Goal: Task Accomplishment & Management: Use online tool/utility

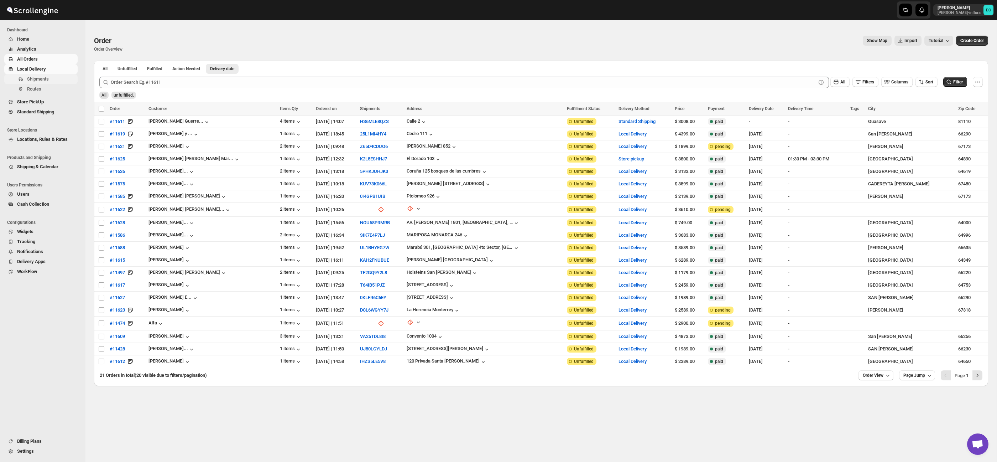
scroll to position [1, 0]
click at [47, 82] on span "Shipments" at bounding box center [51, 79] width 49 height 7
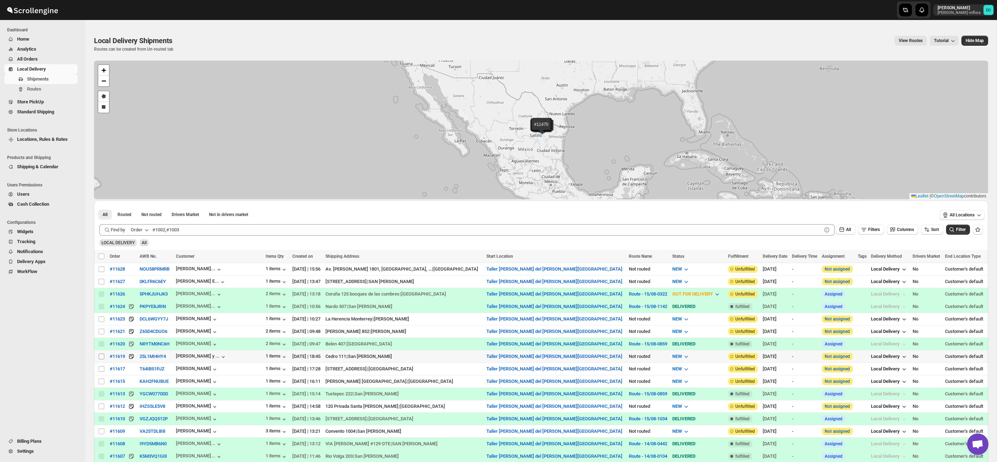
click at [103, 357] on input "Select shipment" at bounding box center [102, 356] width 6 height 6
checkbox input "true"
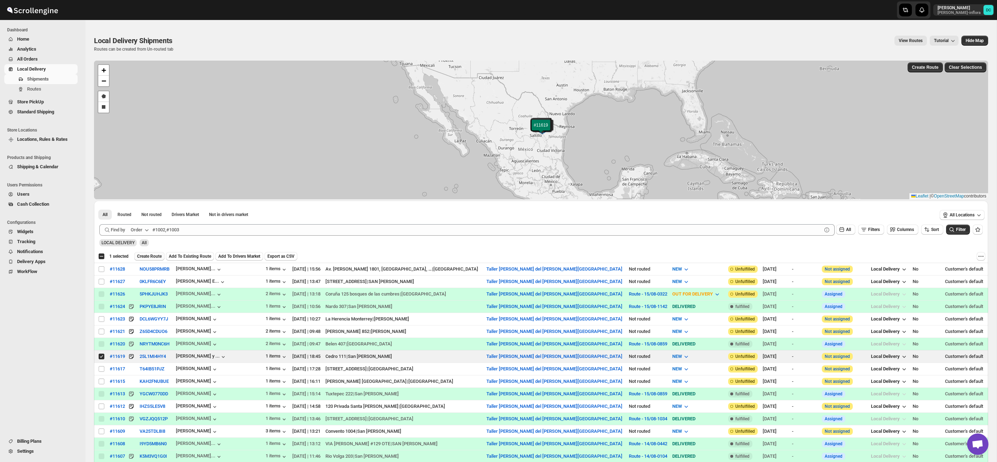
click at [159, 255] on span "Create Route" at bounding box center [149, 256] width 25 height 6
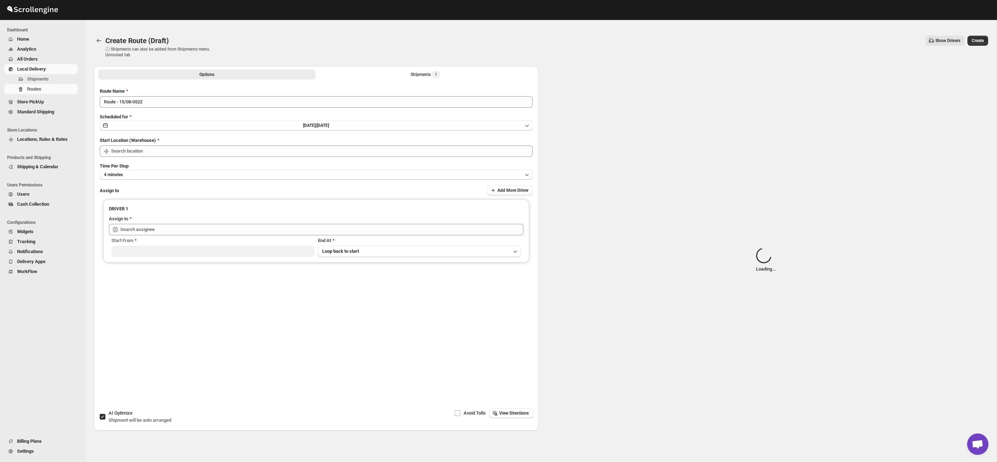
type input "Taller [PERSON_NAME] del [PERSON_NAME][GEOGRAPHIC_DATA]"
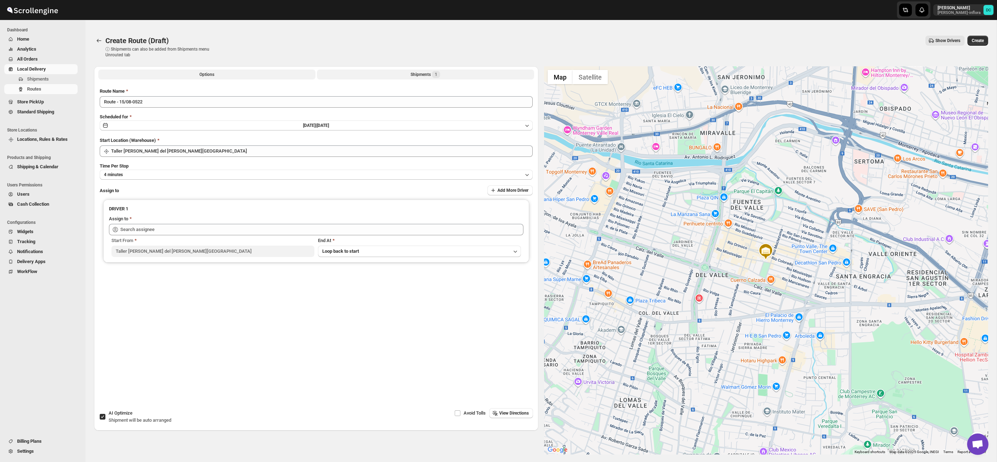
click at [392, 73] on button "Shipments 1" at bounding box center [425, 74] width 217 height 10
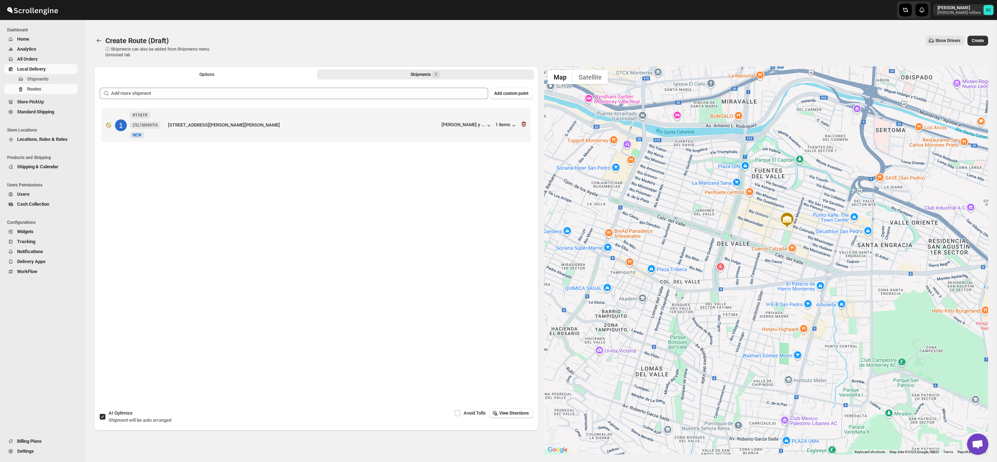
drag, startPoint x: 785, startPoint y: 311, endPoint x: 851, endPoint y: 224, distance: 109.3
click at [851, 224] on div at bounding box center [766, 260] width 445 height 388
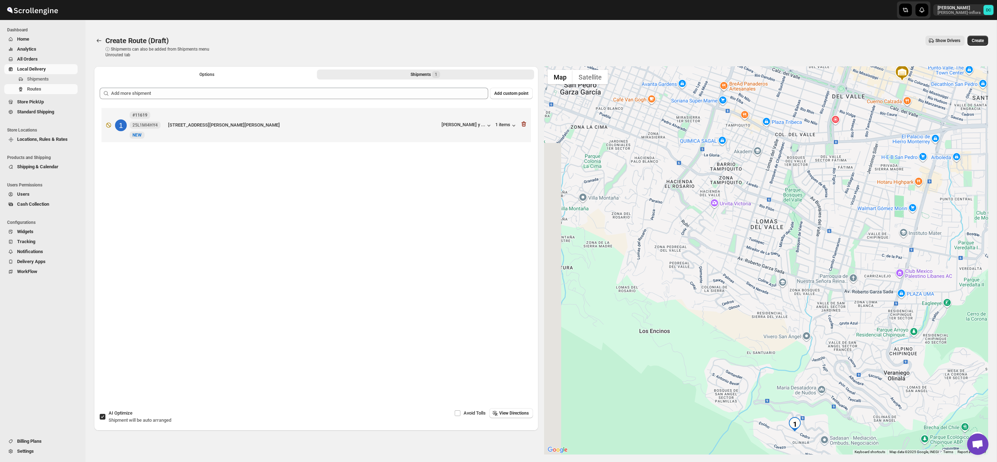
drag, startPoint x: 780, startPoint y: 279, endPoint x: 785, endPoint y: 260, distance: 20.4
click at [818, 235] on div at bounding box center [766, 260] width 445 height 388
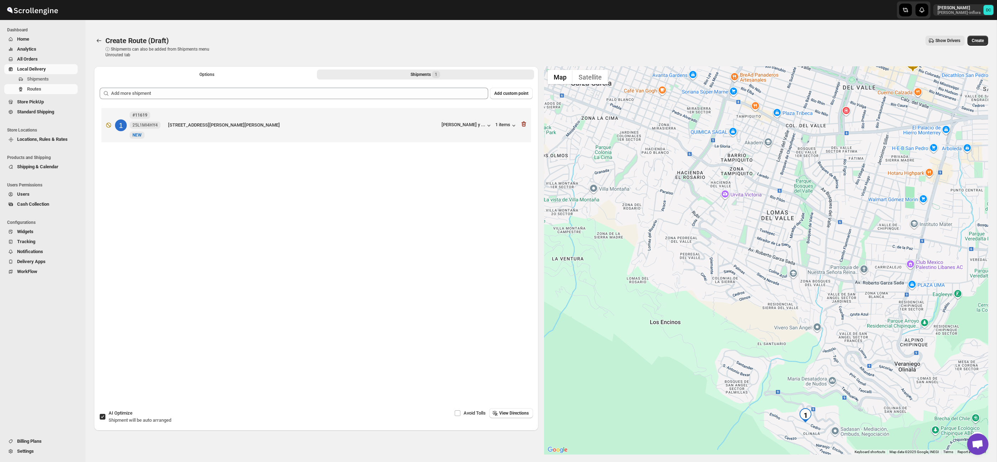
drag, startPoint x: 744, startPoint y: 284, endPoint x: 802, endPoint y: 253, distance: 65.5
click at [812, 243] on div at bounding box center [766, 260] width 445 height 388
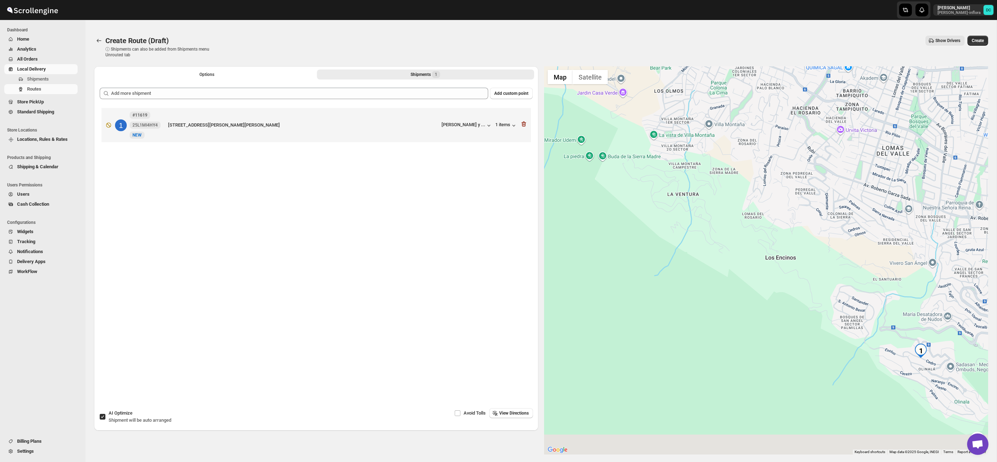
drag, startPoint x: 741, startPoint y: 297, endPoint x: 783, endPoint y: 277, distance: 46.0
click at [782, 279] on div at bounding box center [766, 260] width 445 height 388
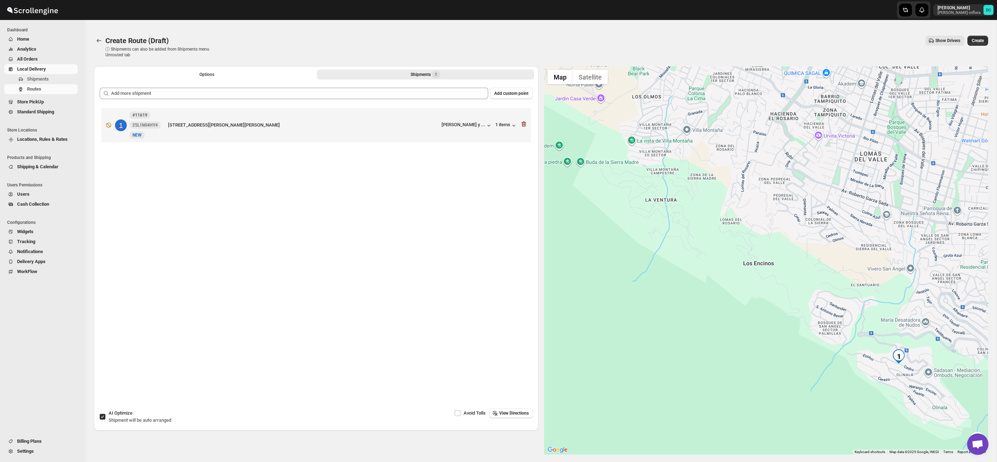
drag, startPoint x: 790, startPoint y: 243, endPoint x: 705, endPoint y: 285, distance: 94.9
click at [672, 290] on div at bounding box center [766, 260] width 445 height 388
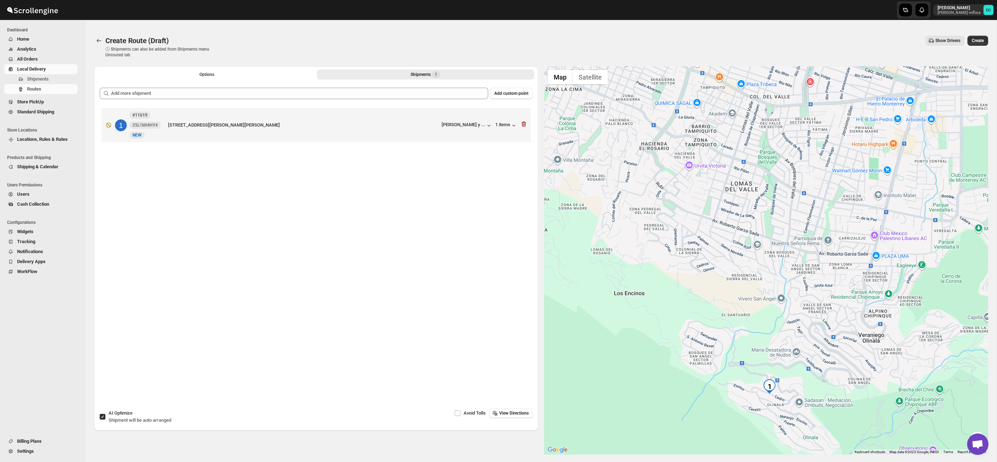
drag, startPoint x: 759, startPoint y: 300, endPoint x: 788, endPoint y: 326, distance: 39.3
click at [754, 266] on div at bounding box center [766, 260] width 445 height 388
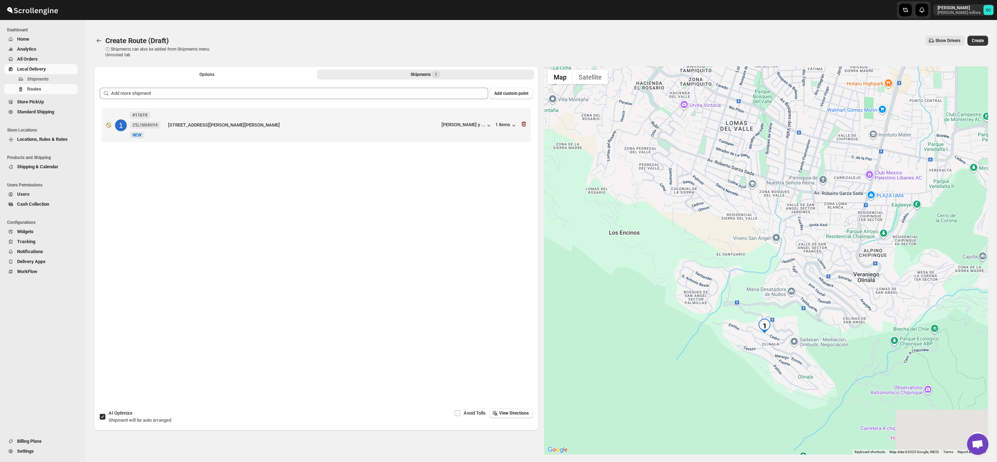
drag, startPoint x: 826, startPoint y: 379, endPoint x: 843, endPoint y: 370, distance: 19.1
click at [822, 328] on div at bounding box center [766, 260] width 445 height 388
drag, startPoint x: 857, startPoint y: 397, endPoint x: 857, endPoint y: 368, distance: 28.9
click at [857, 368] on div at bounding box center [766, 260] width 445 height 388
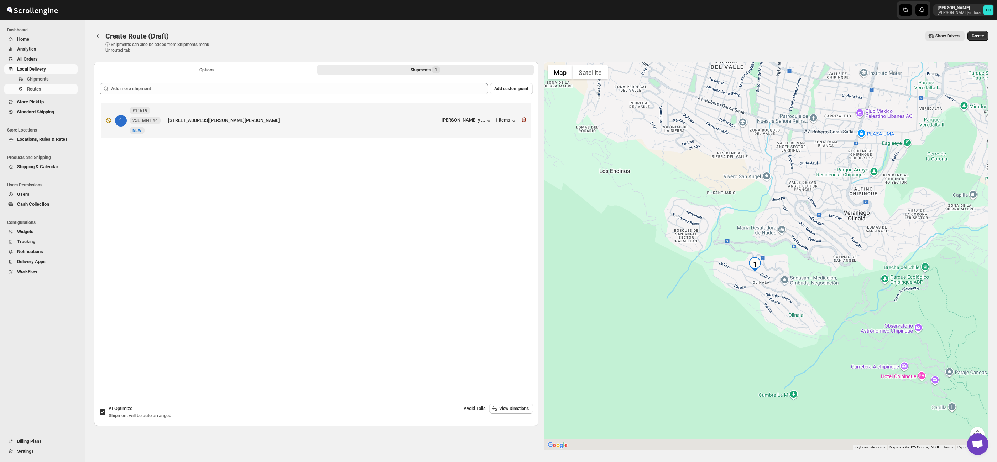
drag, startPoint x: 964, startPoint y: 408, endPoint x: 959, endPoint y: 389, distance: 20.2
click at [954, 379] on div at bounding box center [766, 256] width 445 height 388
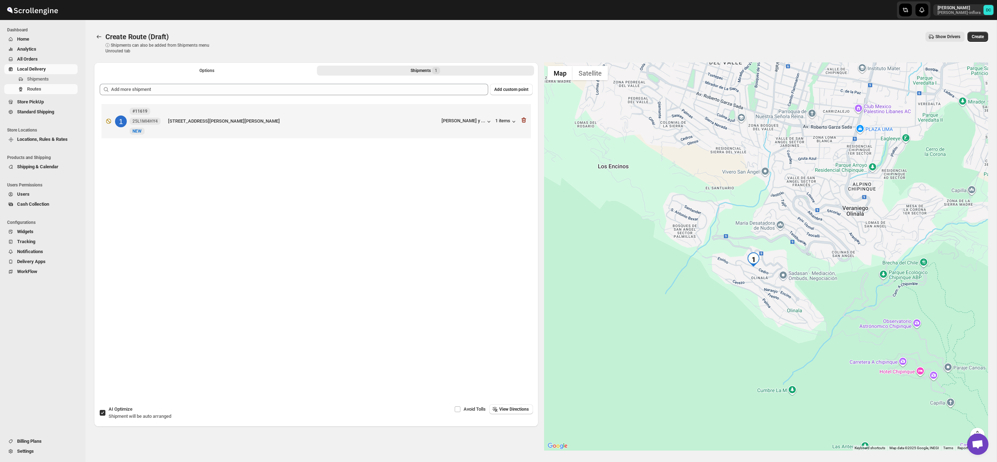
click at [978, 432] on button "Map camera controls" at bounding box center [978, 434] width 14 height 14
click at [965, 399] on button "Zoom in" at bounding box center [960, 399] width 14 height 14
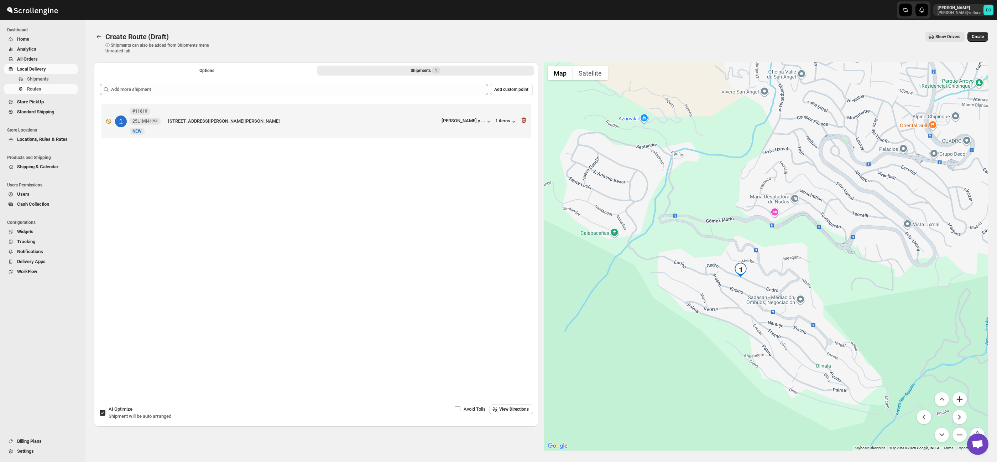
click at [961, 401] on button "Zoom in" at bounding box center [960, 399] width 14 height 14
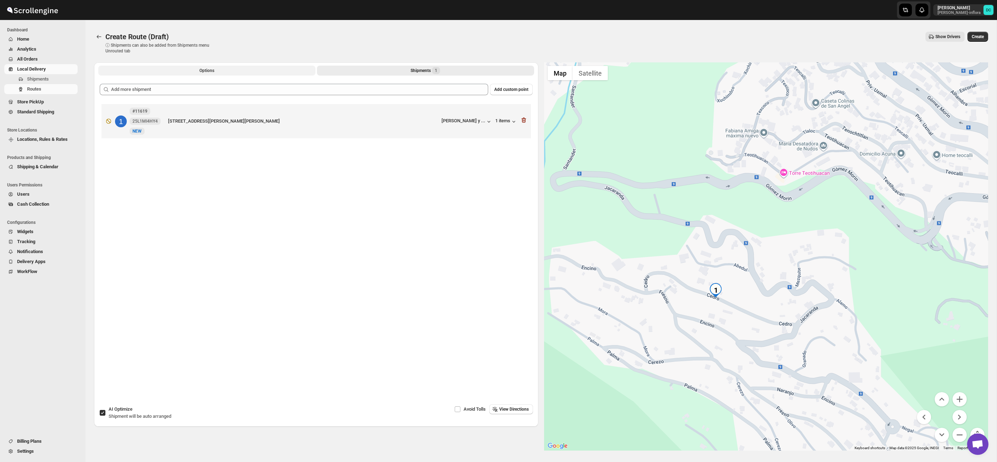
click at [223, 71] on button "Options" at bounding box center [206, 71] width 217 height 10
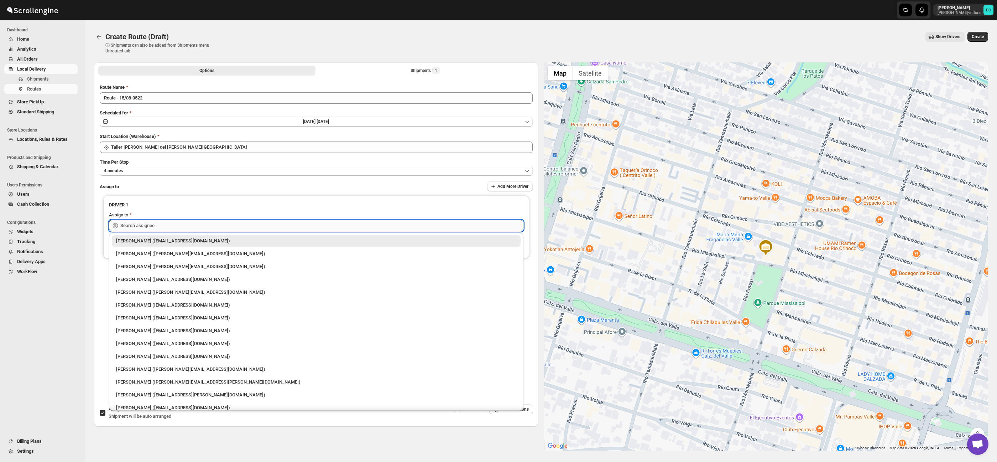
click at [222, 226] on input "text" at bounding box center [321, 225] width 403 height 11
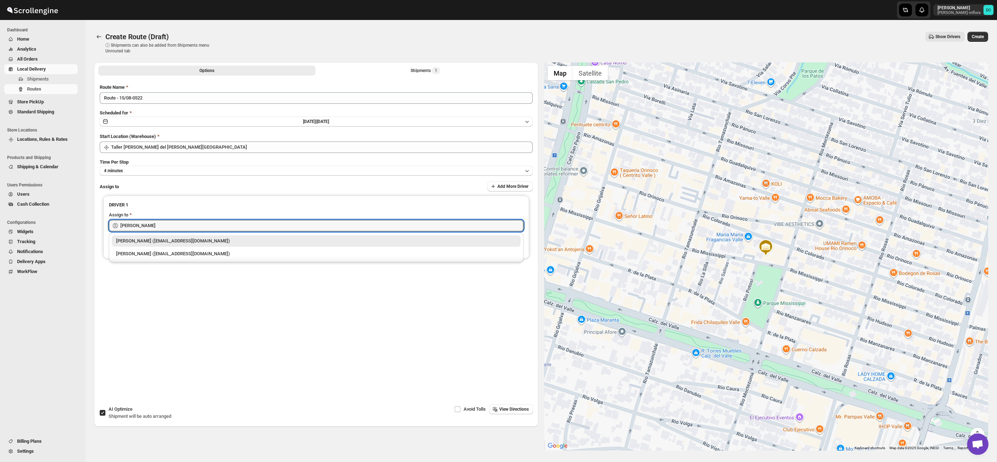
drag, startPoint x: 211, startPoint y: 256, endPoint x: 238, endPoint y: 251, distance: 28.2
click at [211, 256] on div "[PERSON_NAME] ([EMAIL_ADDRESS][DOMAIN_NAME])" at bounding box center [316, 253] width 400 height 7
type input "[PERSON_NAME] ([EMAIL_ADDRESS][DOMAIN_NAME])"
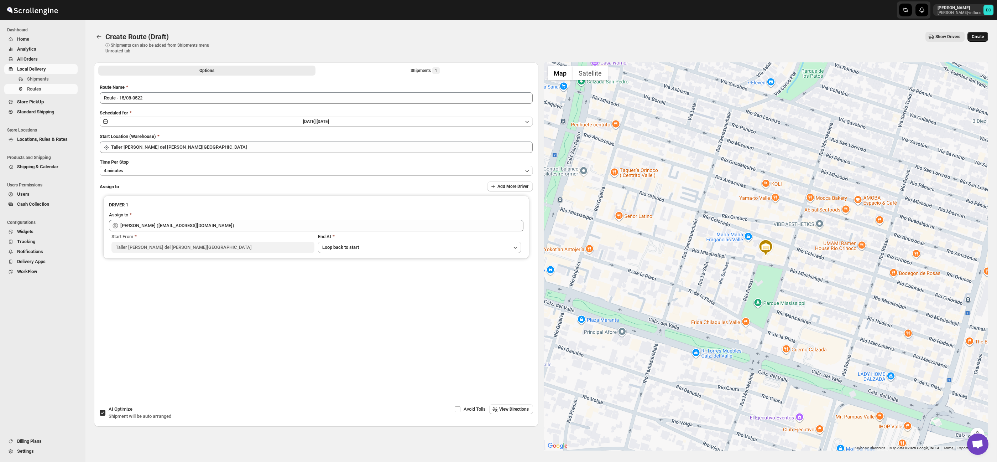
click at [976, 37] on span "Create" at bounding box center [978, 37] width 12 height 6
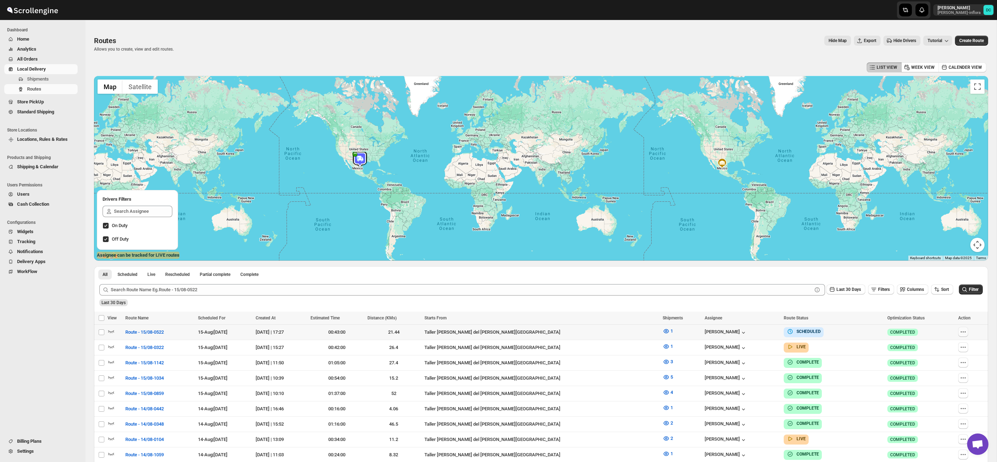
click at [961, 329] on icon "button" at bounding box center [963, 331] width 7 height 7
checkbox input "true"
